Goal: Task Accomplishment & Management: Complete application form

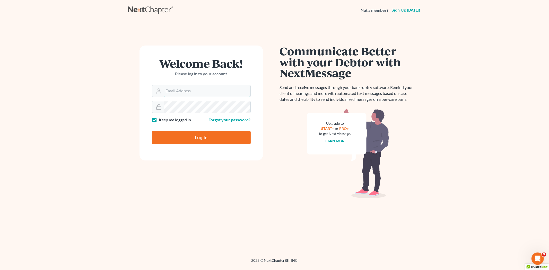
type input "[EMAIL_ADDRESS][DOMAIN_NAME]"
click at [186, 143] on input "Log In" at bounding box center [201, 137] width 99 height 13
type input "Thinking..."
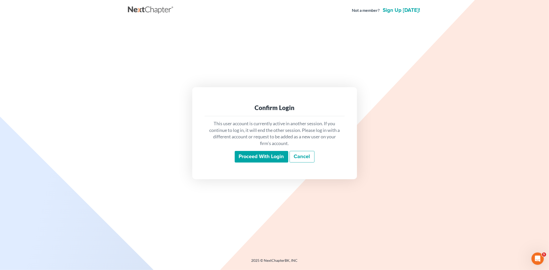
click at [256, 158] on input "Proceed with login" at bounding box center [261, 157] width 53 height 12
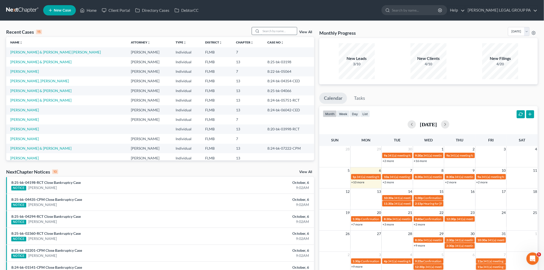
click at [271, 30] on input "search" at bounding box center [279, 30] width 36 height 7
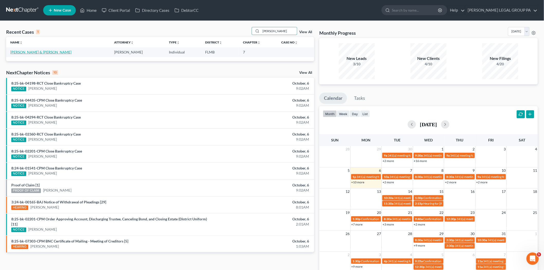
type input "raucci"
click at [45, 52] on link "Raucci, George & Jacqueline" at bounding box center [40, 52] width 61 height 4
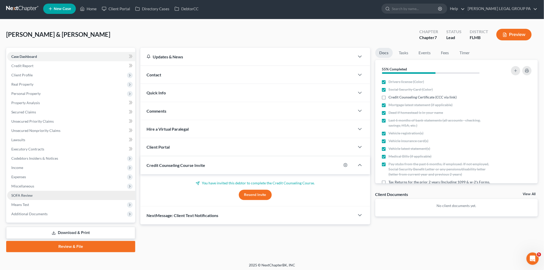
scroll to position [3, 0]
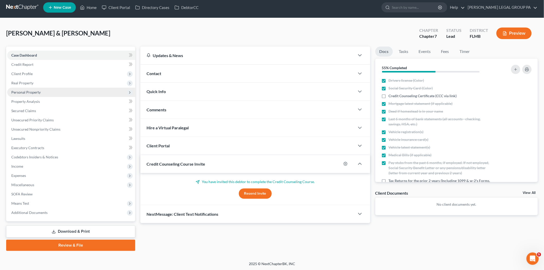
click at [37, 95] on span "Personal Property" at bounding box center [71, 92] width 128 height 9
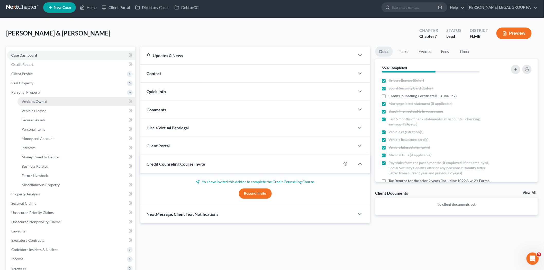
click at [39, 102] on span "Vehicles Owned" at bounding box center [35, 101] width 26 height 4
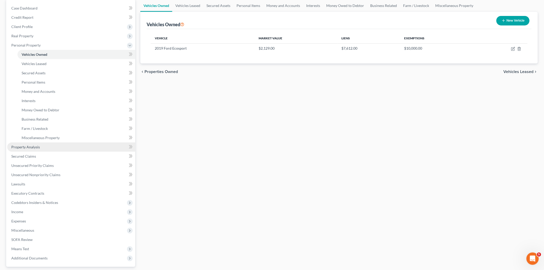
scroll to position [57, 0]
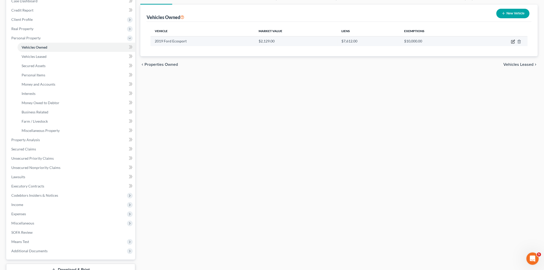
click at [512, 42] on icon "button" at bounding box center [513, 42] width 4 height 4
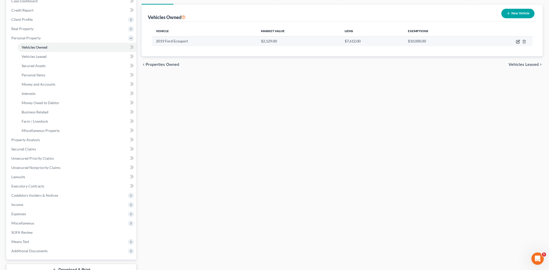
select select "0"
select select "7"
select select "3"
select select "2"
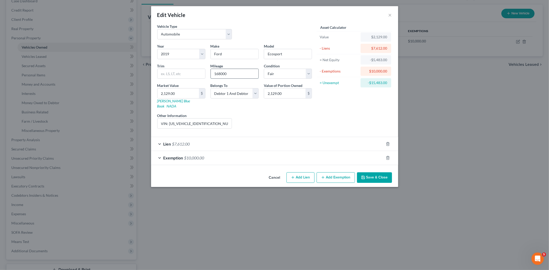
click at [240, 77] on input "168000" at bounding box center [235, 74] width 48 height 10
type input "174000"
click at [376, 175] on button "Save & Close" at bounding box center [374, 177] width 35 height 11
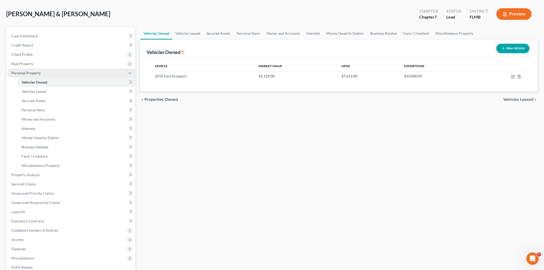
scroll to position [0, 0]
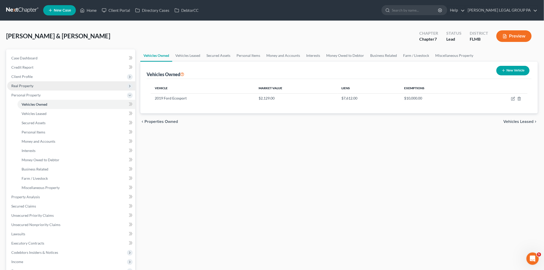
click at [41, 84] on span "Real Property" at bounding box center [71, 85] width 128 height 9
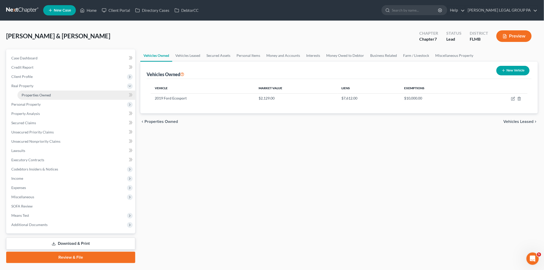
click at [43, 93] on span "Properties Owned" at bounding box center [36, 95] width 29 height 4
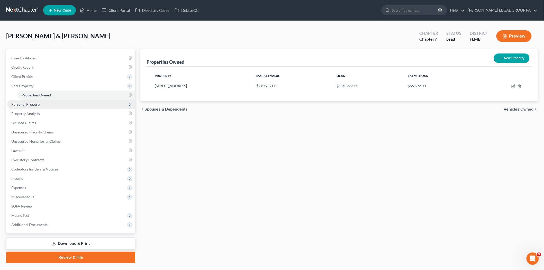
click at [42, 102] on span "Personal Property" at bounding box center [71, 104] width 128 height 9
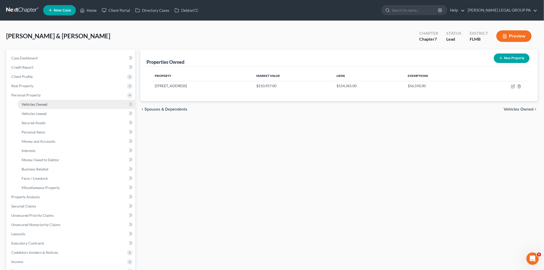
click at [47, 105] on span "Vehicles Owned" at bounding box center [35, 104] width 26 height 4
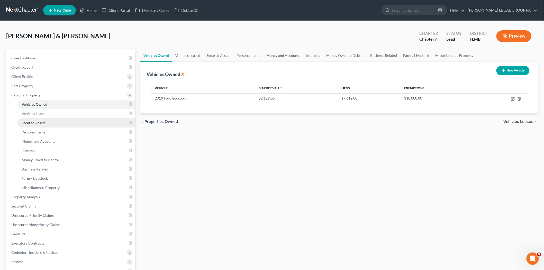
click at [43, 127] on link "Secured Assets" at bounding box center [76, 122] width 118 height 9
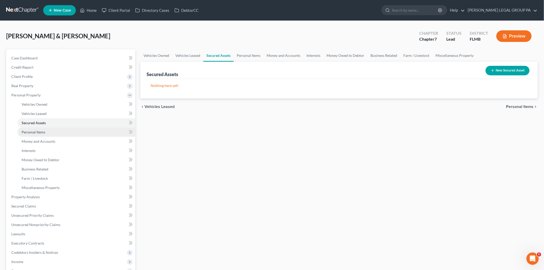
click at [43, 135] on link "Personal Items" at bounding box center [76, 132] width 118 height 9
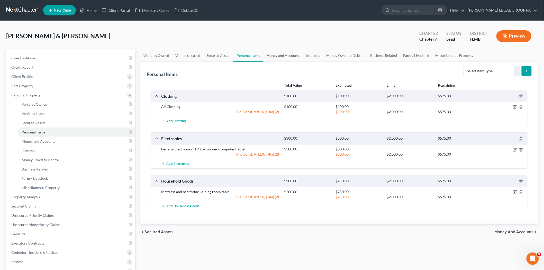
click at [516, 192] on icon "button" at bounding box center [515, 191] width 2 height 2
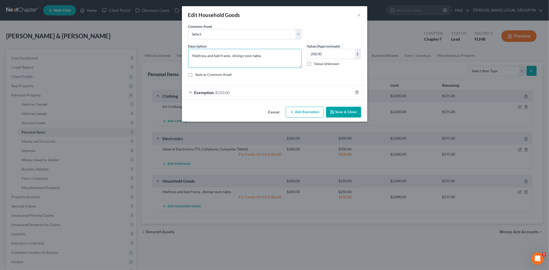
click at [272, 55] on textarea "Mattress and bed frame , dining room table." at bounding box center [244, 58] width 113 height 19
type textarea "Mattress and bed frame , dining room table, and 2 endtables"
click at [344, 109] on button "Save & Close" at bounding box center [343, 112] width 35 height 11
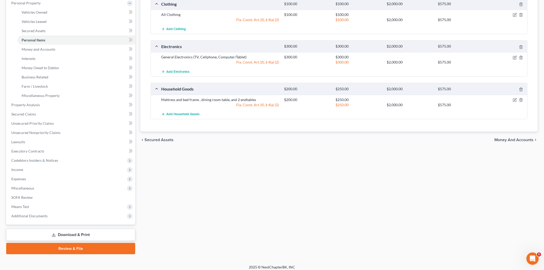
scroll to position [95, 0]
